Goal: Task Accomplishment & Management: Manage account settings

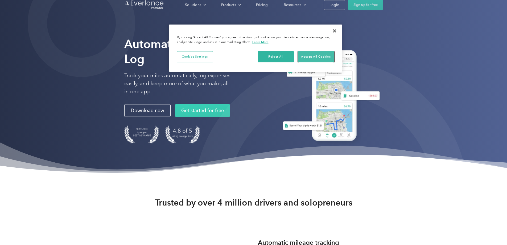
click at [319, 56] on button "Accept All Cookies" at bounding box center [316, 56] width 36 height 11
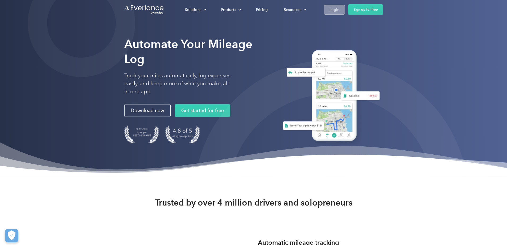
click at [339, 10] on div "Login" at bounding box center [334, 9] width 10 height 7
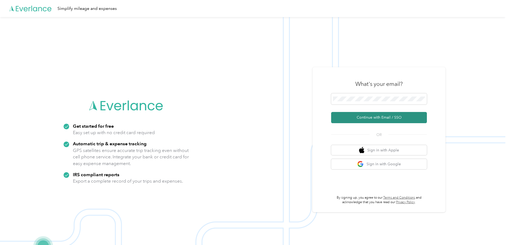
click at [380, 118] on button "Continue with Email / SSO" at bounding box center [379, 117] width 96 height 11
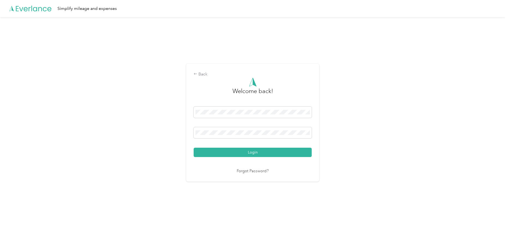
click at [244, 150] on button "Login" at bounding box center [253, 151] width 118 height 9
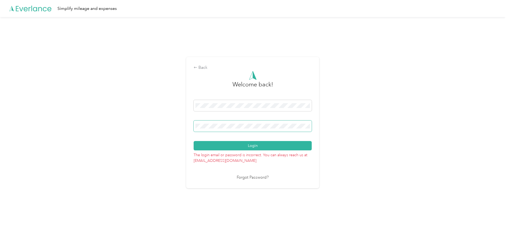
click at [168, 116] on div "Back Welcome back! Login The login email or password is incorrect. You can alwa…" at bounding box center [253, 124] width 506 height 215
click at [264, 148] on button "Login" at bounding box center [253, 145] width 118 height 9
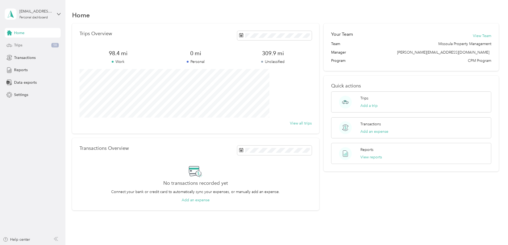
click at [21, 46] on span "Trips" at bounding box center [18, 45] width 8 height 6
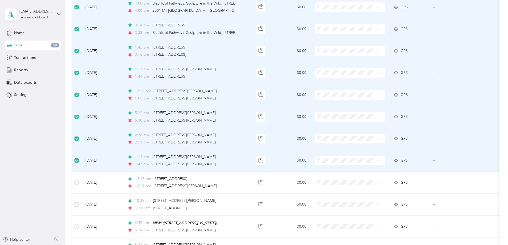
scroll to position [213, 0]
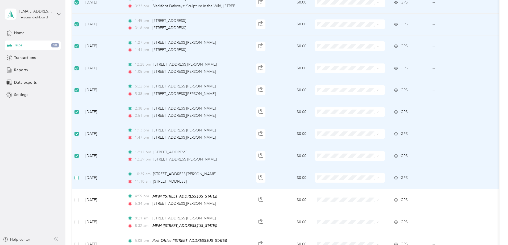
click at [79, 175] on label at bounding box center [77, 178] width 4 height 6
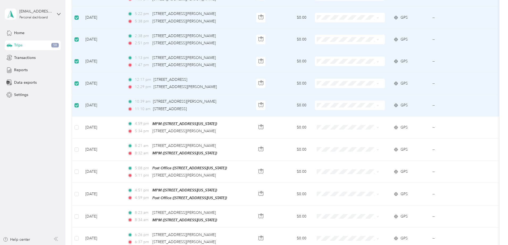
scroll to position [293, 0]
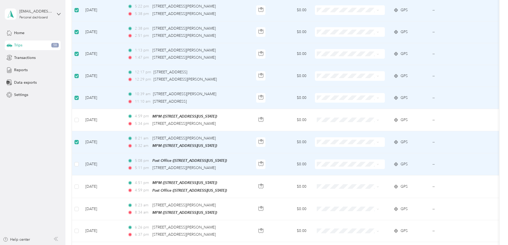
click at [81, 160] on td at bounding box center [76, 164] width 9 height 22
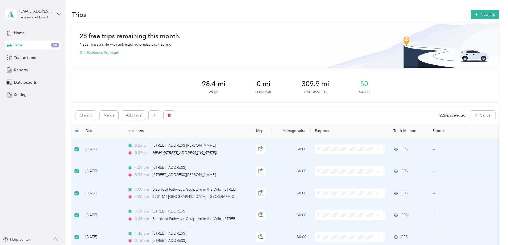
scroll to position [0, 0]
click at [175, 114] on button "button" at bounding box center [169, 115] width 11 height 9
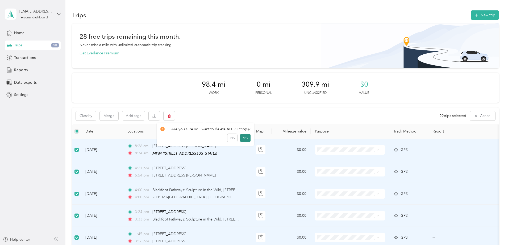
click at [244, 136] on button "Yes" at bounding box center [245, 138] width 10 height 9
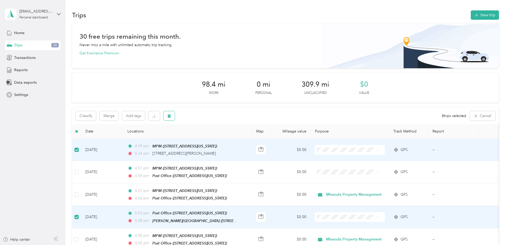
click at [171, 115] on icon "button" at bounding box center [169, 115] width 3 height 3
click at [244, 137] on button "Yes" at bounding box center [244, 138] width 10 height 9
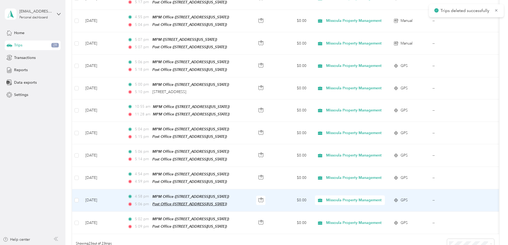
scroll to position [479, 0]
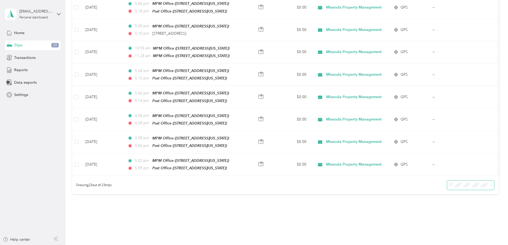
click at [490, 184] on icon at bounding box center [491, 185] width 2 height 2
click at [434, 207] on li "100 per load" at bounding box center [434, 205] width 47 height 9
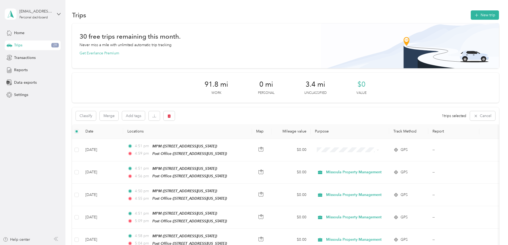
click at [272, 113] on div "Classify Merge Add tags 1 trips selected Cancel" at bounding box center [285, 115] width 427 height 17
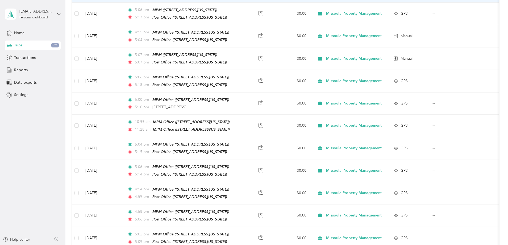
scroll to position [423, 0]
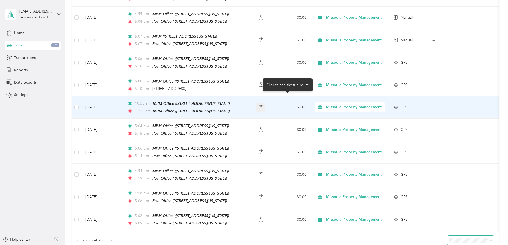
click at [262, 104] on icon "button" at bounding box center [261, 105] width 2 height 3
click at [311, 104] on td "$0.00" at bounding box center [291, 107] width 39 height 22
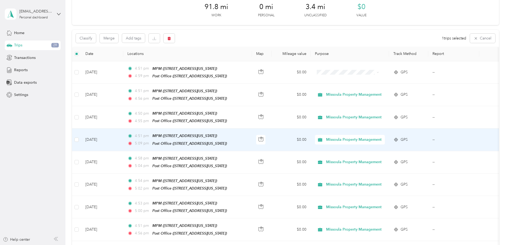
scroll to position [0, 0]
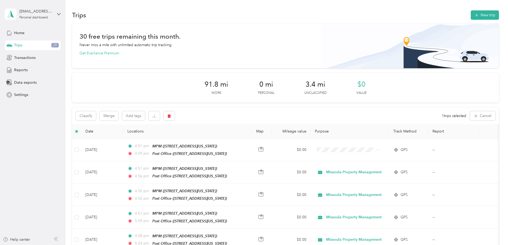
click at [171, 117] on icon "button" at bounding box center [169, 115] width 3 height 3
click at [241, 138] on button "Yes" at bounding box center [244, 138] width 10 height 9
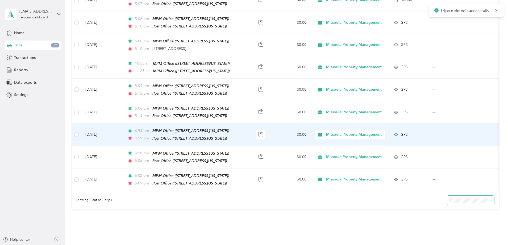
scroll to position [452, 0]
